Goal: Information Seeking & Learning: Learn about a topic

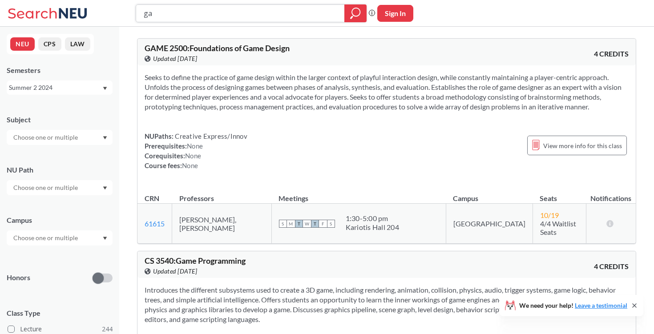
type input "g"
click at [78, 90] on div "Summer 2 2024" at bounding box center [55, 88] width 93 height 10
click at [56, 106] on div "Fall 2025" at bounding box center [62, 107] width 101 height 10
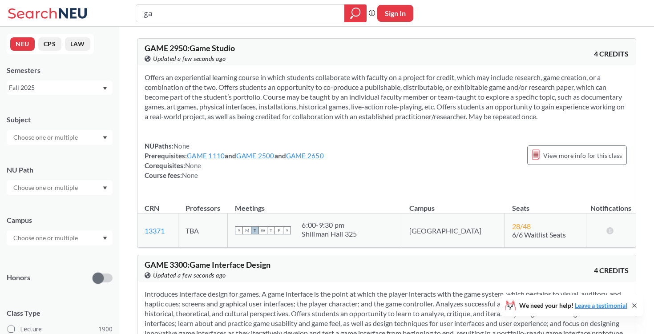
type input "g"
type input "cooking"
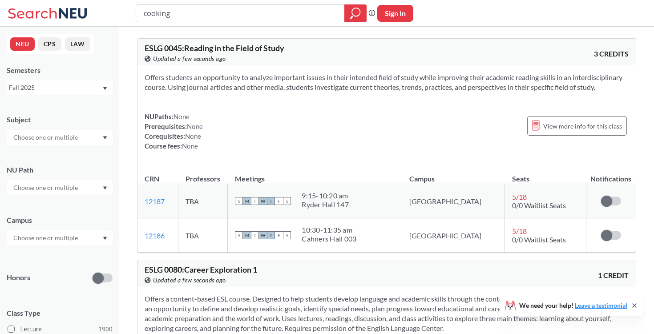
drag, startPoint x: 286, startPoint y: 16, endPoint x: 149, endPoint y: -2, distance: 137.8
click at [149, 0] on html "cooking Phrase search guarantees the exact search appears in the results. Ex. I…" at bounding box center [327, 167] width 654 height 334
type input "crusine"
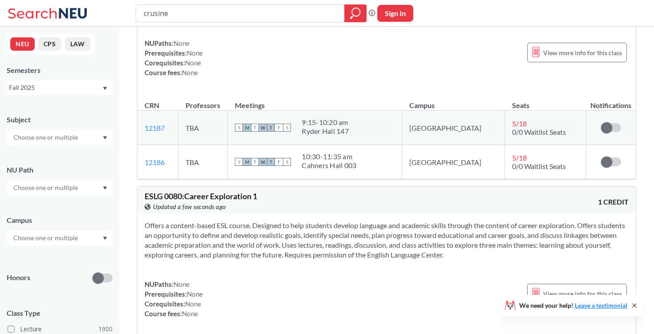
scroll to position [162, 0]
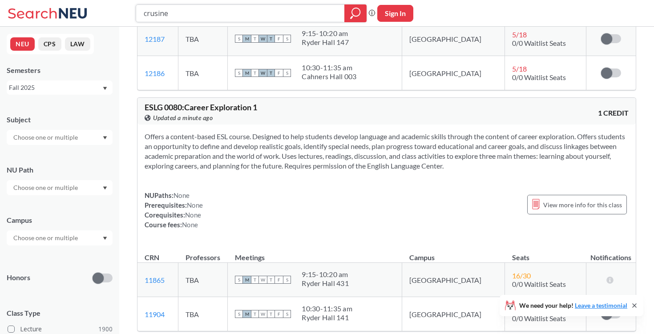
click at [230, 15] on input "crusine" at bounding box center [240, 13] width 195 height 15
type input "culinary"
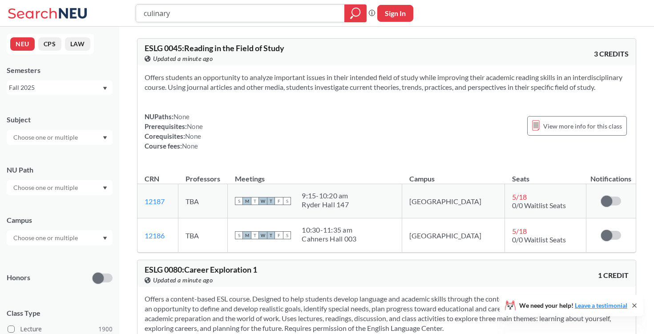
click at [258, 12] on input "culinary" at bounding box center [240, 13] width 195 height 15
type input "cuisine"
drag, startPoint x: 231, startPoint y: 20, endPoint x: 134, endPoint y: 20, distance: 97.0
click at [134, 20] on div "cuisine Phrase search guarantees the exact search appears in the results. Ex. I…" at bounding box center [327, 13] width 654 height 27
type input "cuisin"
